Goal: Task Accomplishment & Management: Manage account settings

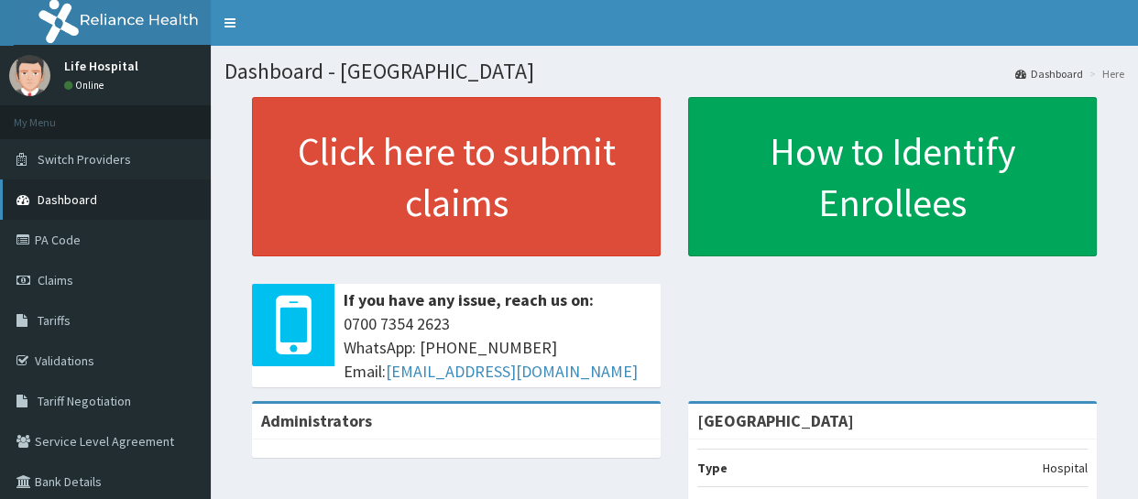
click at [40, 201] on span "Dashboard" at bounding box center [68, 200] width 60 height 16
click at [60, 280] on span "Claims" at bounding box center [56, 280] width 36 height 16
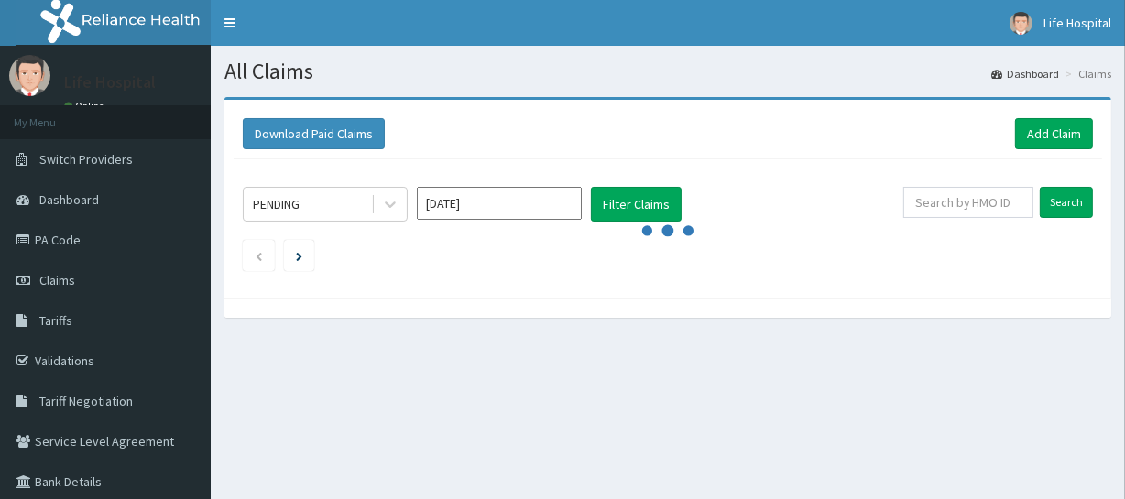
click at [60, 280] on span "Claims" at bounding box center [57, 280] width 36 height 16
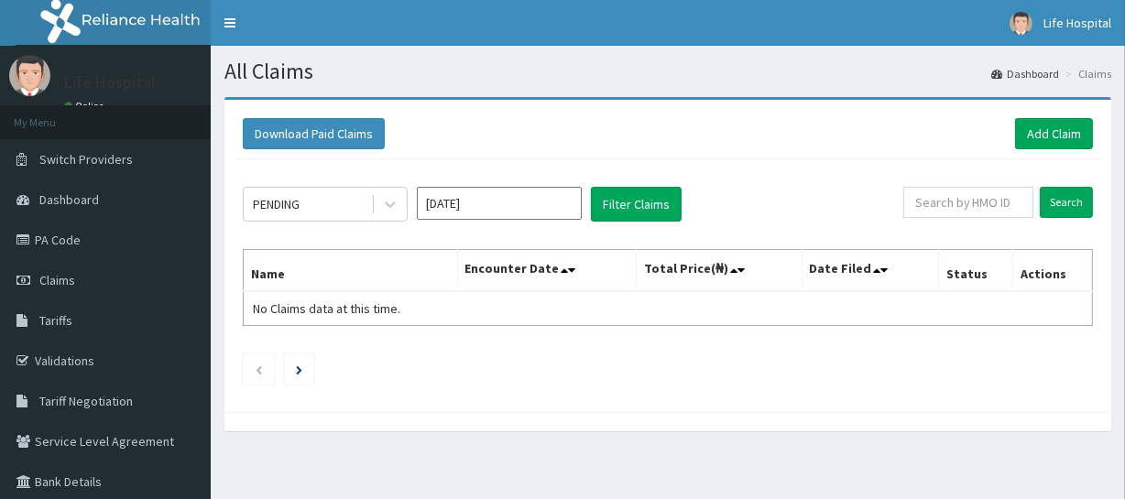
click at [1005, 293] on table "Name Encounter Date Total Price(₦) Date Filed Status Actions No Claims data at …" at bounding box center [668, 287] width 850 height 77
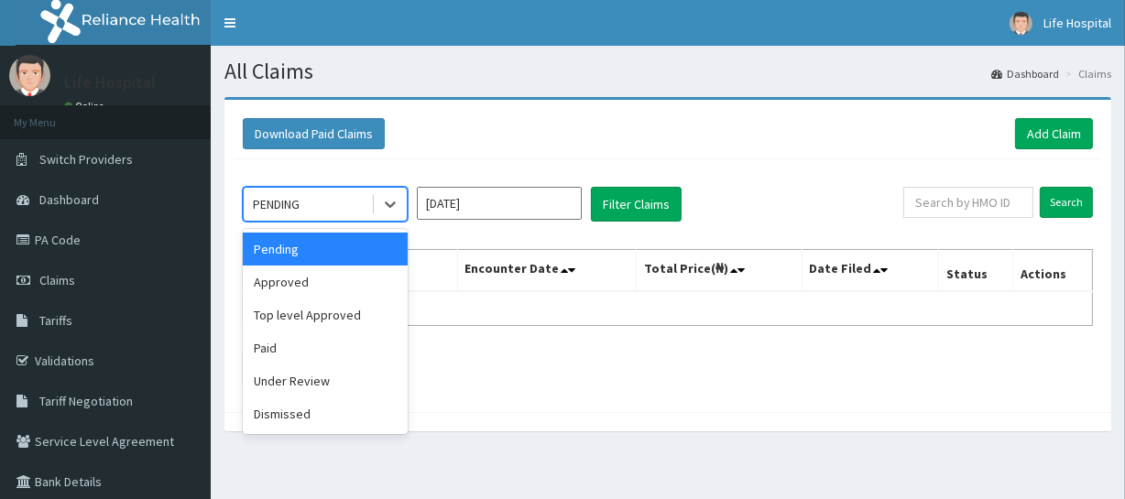
click at [288, 211] on div "PENDING" at bounding box center [276, 204] width 47 height 18
click at [285, 253] on div "Pending" at bounding box center [325, 249] width 165 height 33
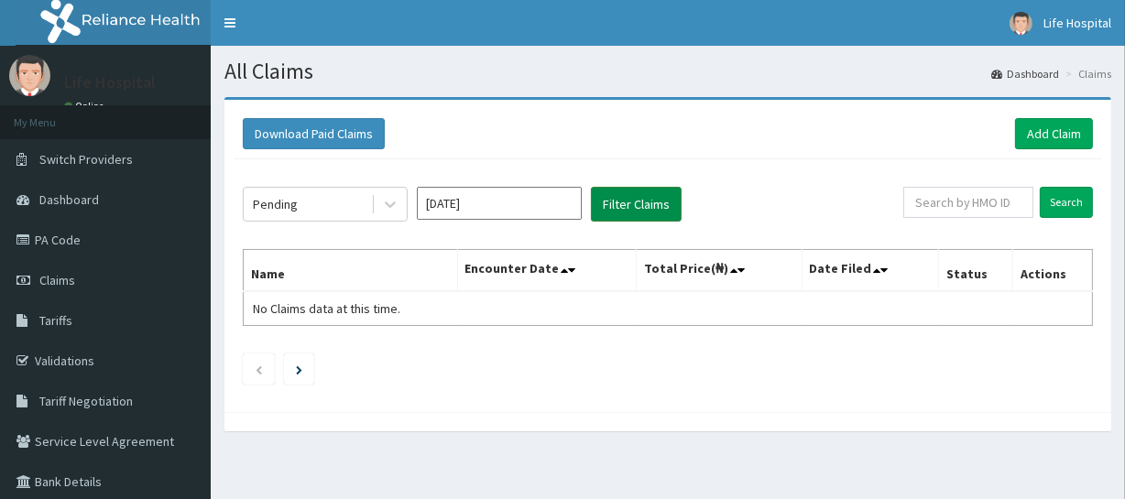
click at [644, 208] on button "Filter Claims" at bounding box center [636, 204] width 91 height 35
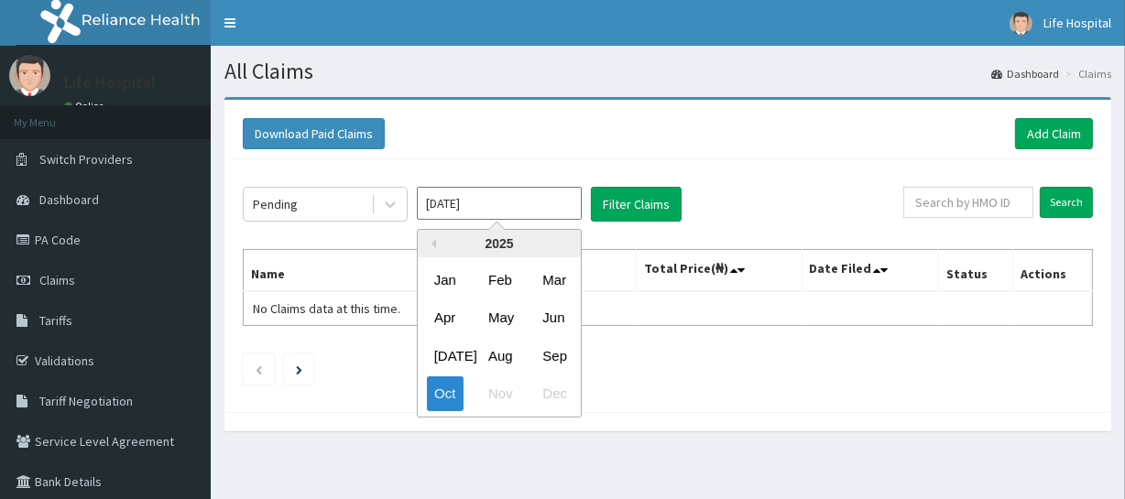
click at [492, 215] on input "[DATE]" at bounding box center [499, 203] width 165 height 33
click at [554, 349] on div "Sep" at bounding box center [553, 356] width 37 height 34
type input "Sep 2025"
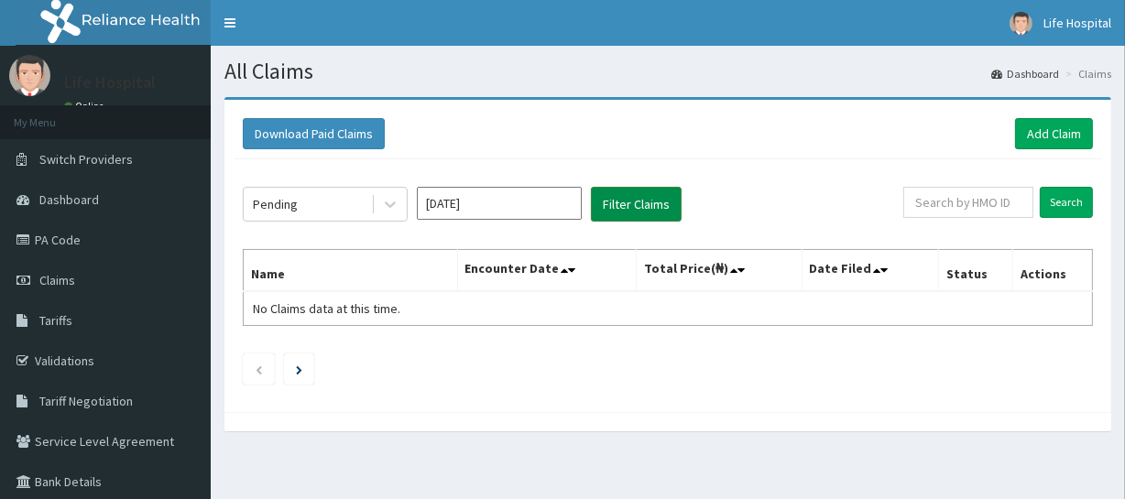
click at [653, 202] on button "Filter Claims" at bounding box center [636, 204] width 91 height 35
